Goal: Information Seeking & Learning: Compare options

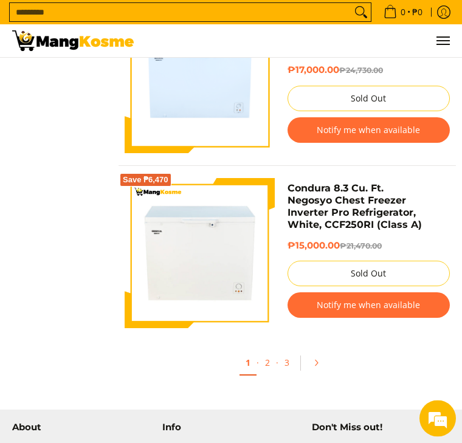
scroll to position [4029, 0]
click at [321, 365] on link "Pagination" at bounding box center [320, 362] width 29 height 21
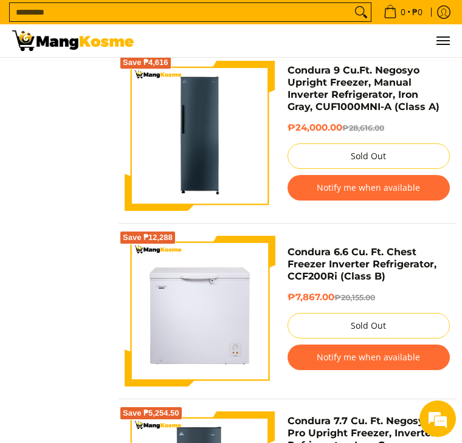
scroll to position [2865, 0]
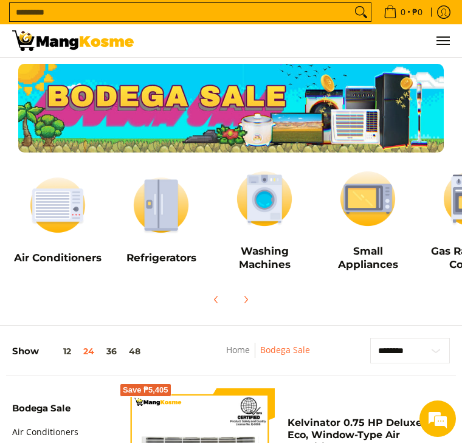
click at [162, 220] on img at bounding box center [160, 205] width 91 height 69
click at [66, 219] on img at bounding box center [57, 205] width 91 height 69
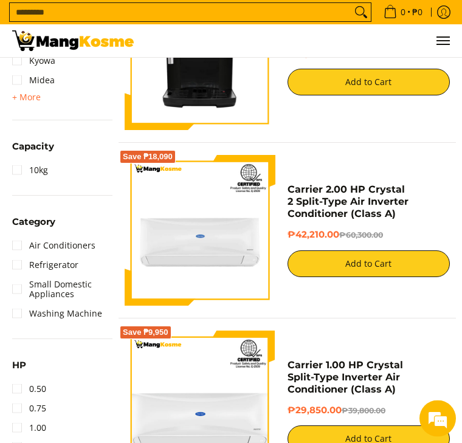
scroll to position [759, 0]
click at [16, 258] on link "Refrigerator" at bounding box center [45, 264] width 66 height 19
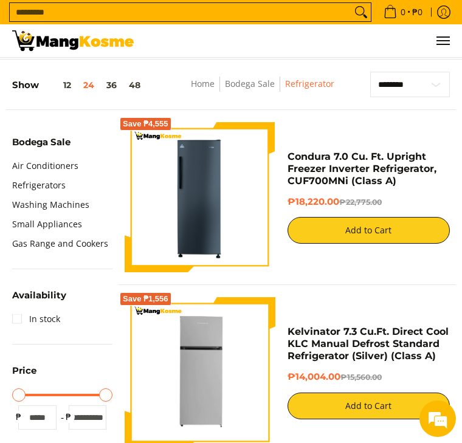
scroll to position [265, 0]
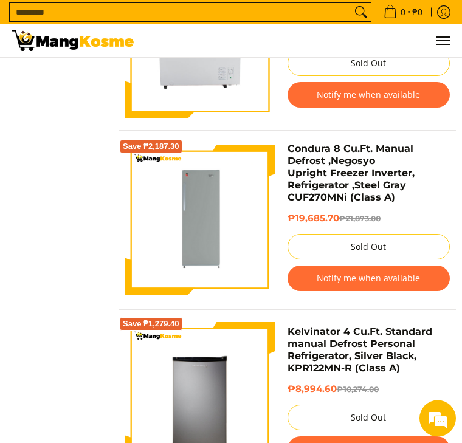
scroll to position [1818, 0]
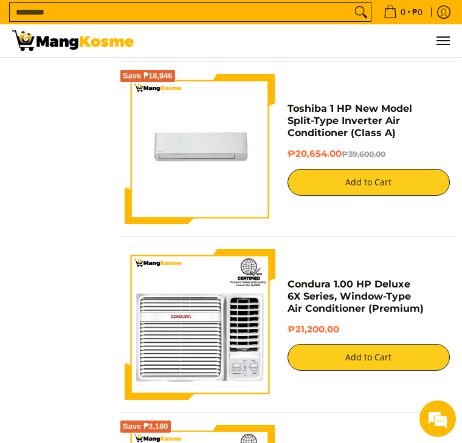
scroll to position [1898, 0]
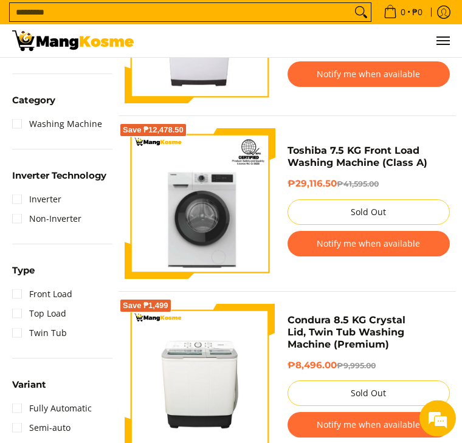
scroll to position [621, 0]
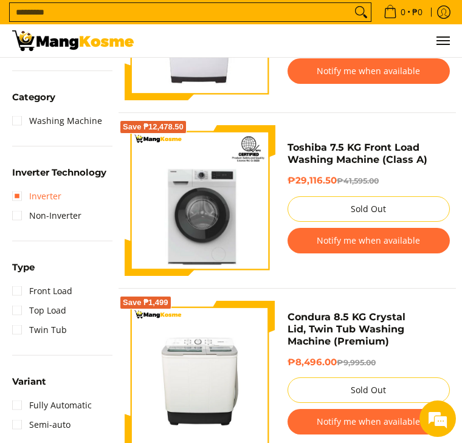
click at [16, 190] on link "Inverter" at bounding box center [36, 195] width 49 height 19
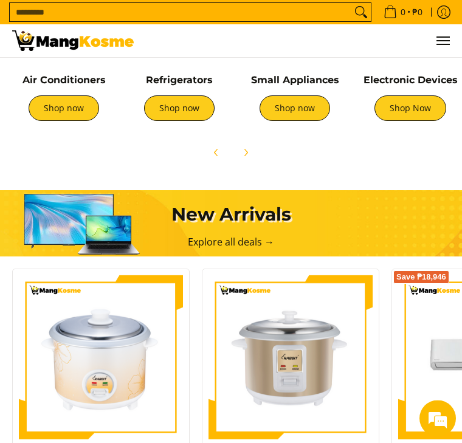
scroll to position [745, 0]
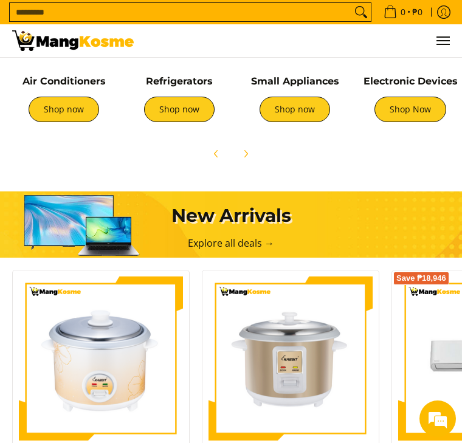
click at [22, 9] on input "Search..." at bounding box center [180, 12] width 341 height 18
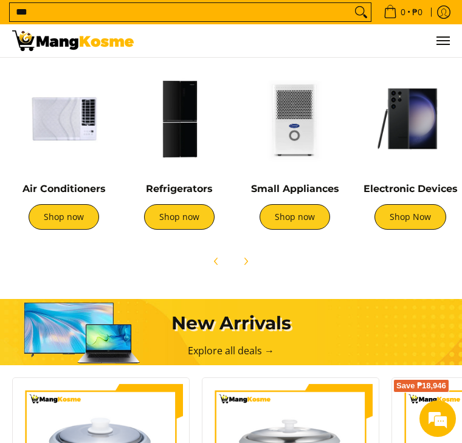
scroll to position [585, 0]
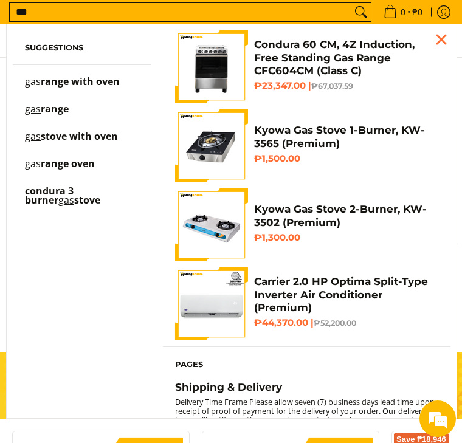
type input "***"
click at [212, 68] on img "Customer Navigation" at bounding box center [211, 66] width 73 height 73
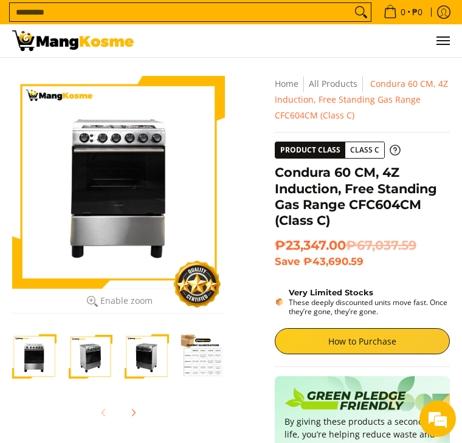
click at [95, 358] on img "Condura 60 CM, 4Z Induction, Free Standing Gas Range CFC604CM (Class C)-2" at bounding box center [91, 356] width 44 height 44
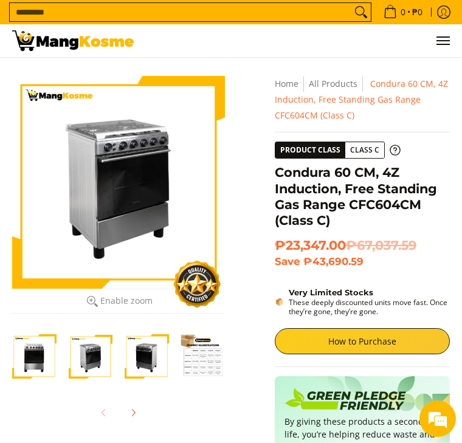
click at [137, 411] on icon "Next" at bounding box center [133, 413] width 10 height 10
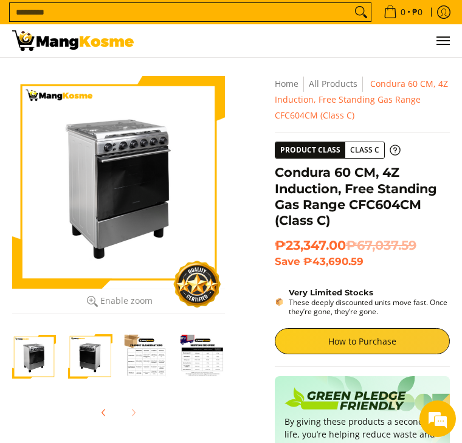
click at [90, 363] on img "Condura 60 CM, 4Z Induction, Free Standing Gas Range CFC604CM (Class C)-3" at bounding box center [90, 356] width 44 height 44
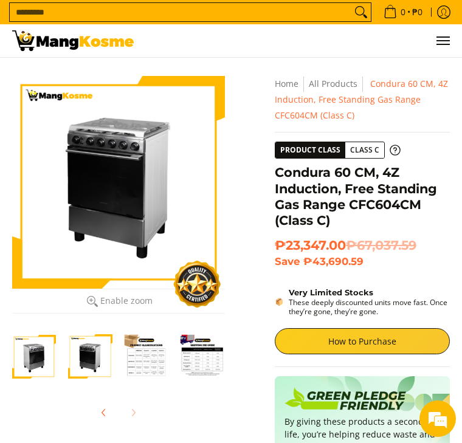
click at [25, 11] on input "Search..." at bounding box center [180, 12] width 341 height 18
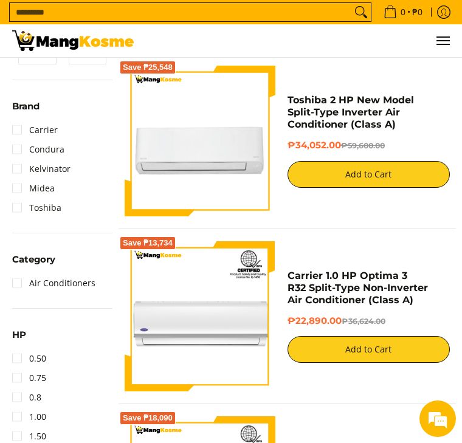
scroll to position [330, 0]
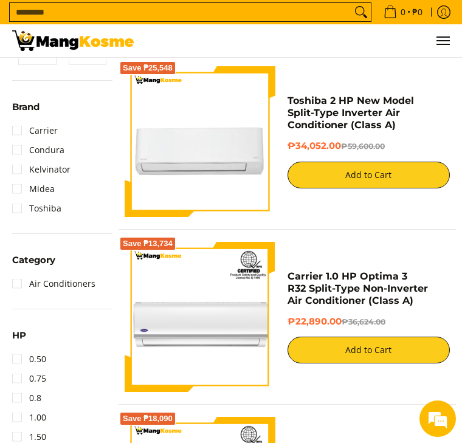
click at [21, 212] on link "Toshiba" at bounding box center [36, 208] width 49 height 19
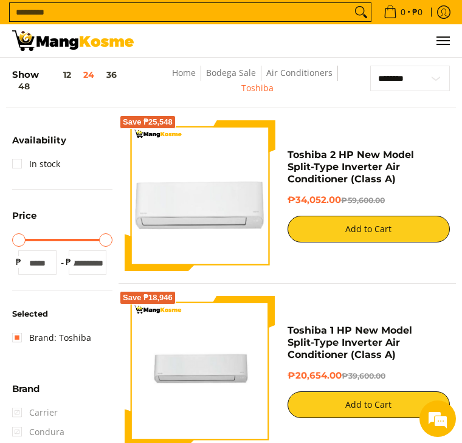
scroll to position [107, 0]
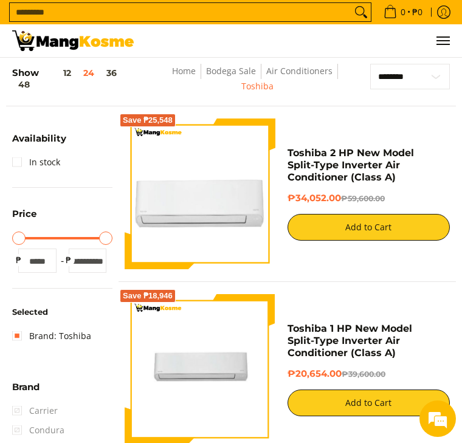
click at [224, 77] on link "Bodega Sale" at bounding box center [231, 71] width 50 height 12
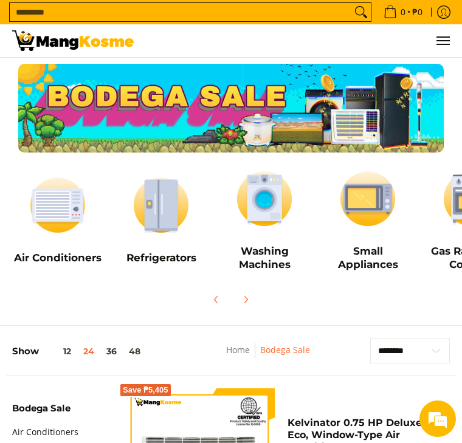
click at [273, 200] on img at bounding box center [264, 199] width 91 height 69
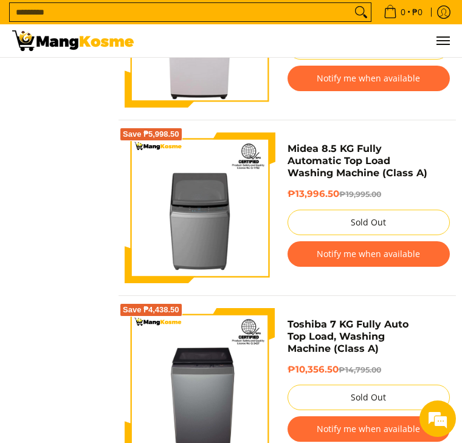
scroll to position [1314, 0]
click at [223, 415] on img at bounding box center [200, 384] width 151 height 151
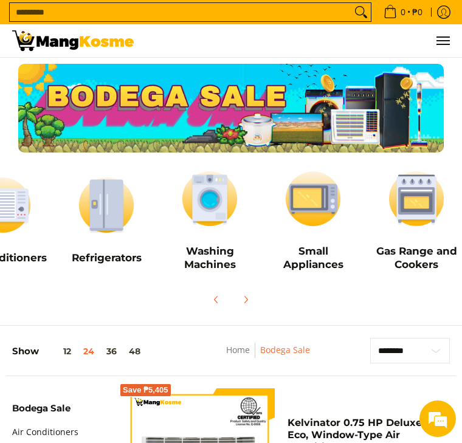
scroll to position [0, 55]
click at [418, 249] on h5 "Gas Range and Cookers" at bounding box center [415, 258] width 91 height 26
click at [312, 206] on img at bounding box center [312, 199] width 91 height 69
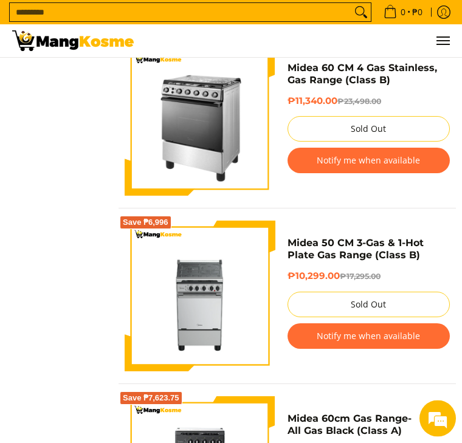
scroll to position [872, 0]
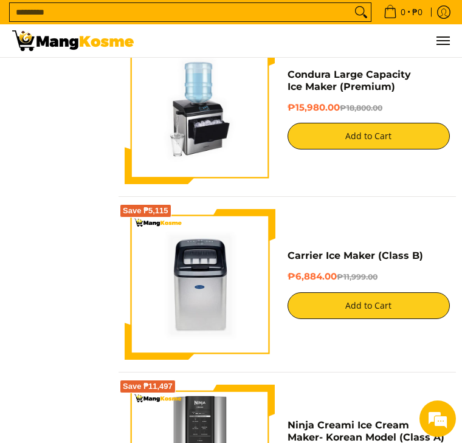
scroll to position [1587, 0]
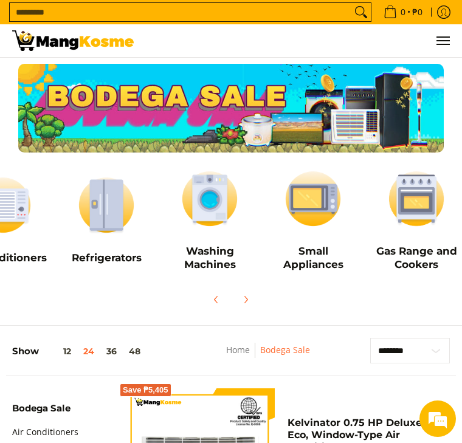
scroll to position [0, 55]
click at [303, 210] on img at bounding box center [312, 199] width 91 height 69
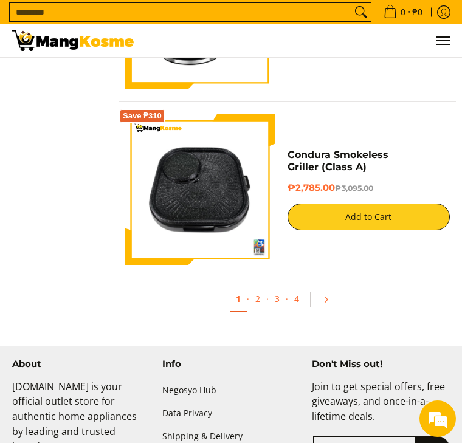
scroll to position [4138, 0]
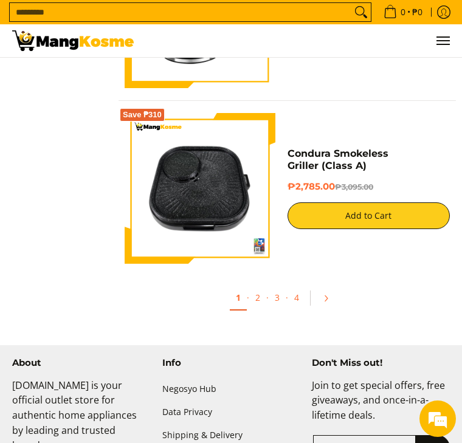
click at [332, 309] on link "Pagination" at bounding box center [329, 298] width 29 height 21
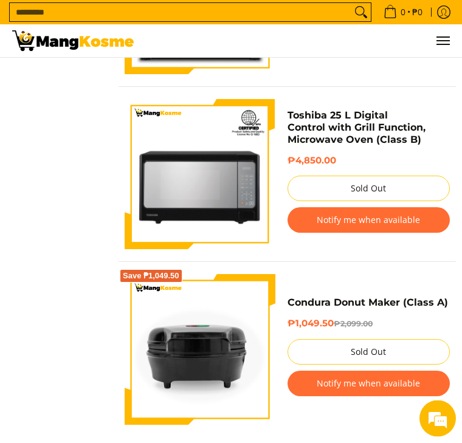
scroll to position [4012, 0]
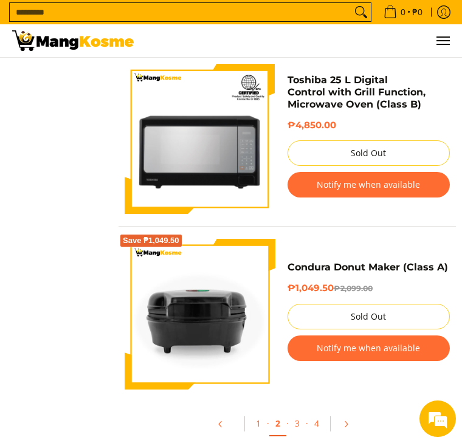
click at [343, 428] on icon "Pagination" at bounding box center [345, 424] width 9 height 9
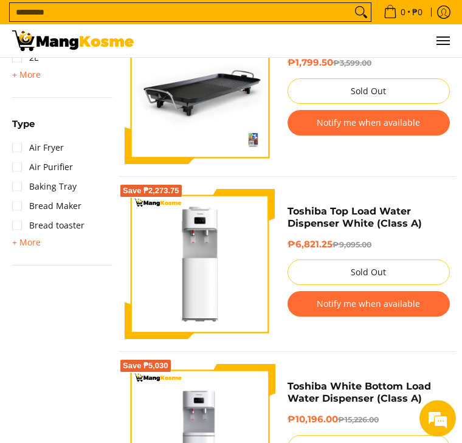
scroll to position [734, 0]
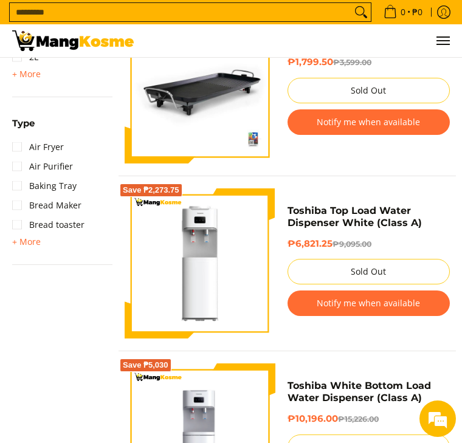
click at [197, 292] on img at bounding box center [200, 263] width 151 height 151
